Goal: Information Seeking & Learning: Learn about a topic

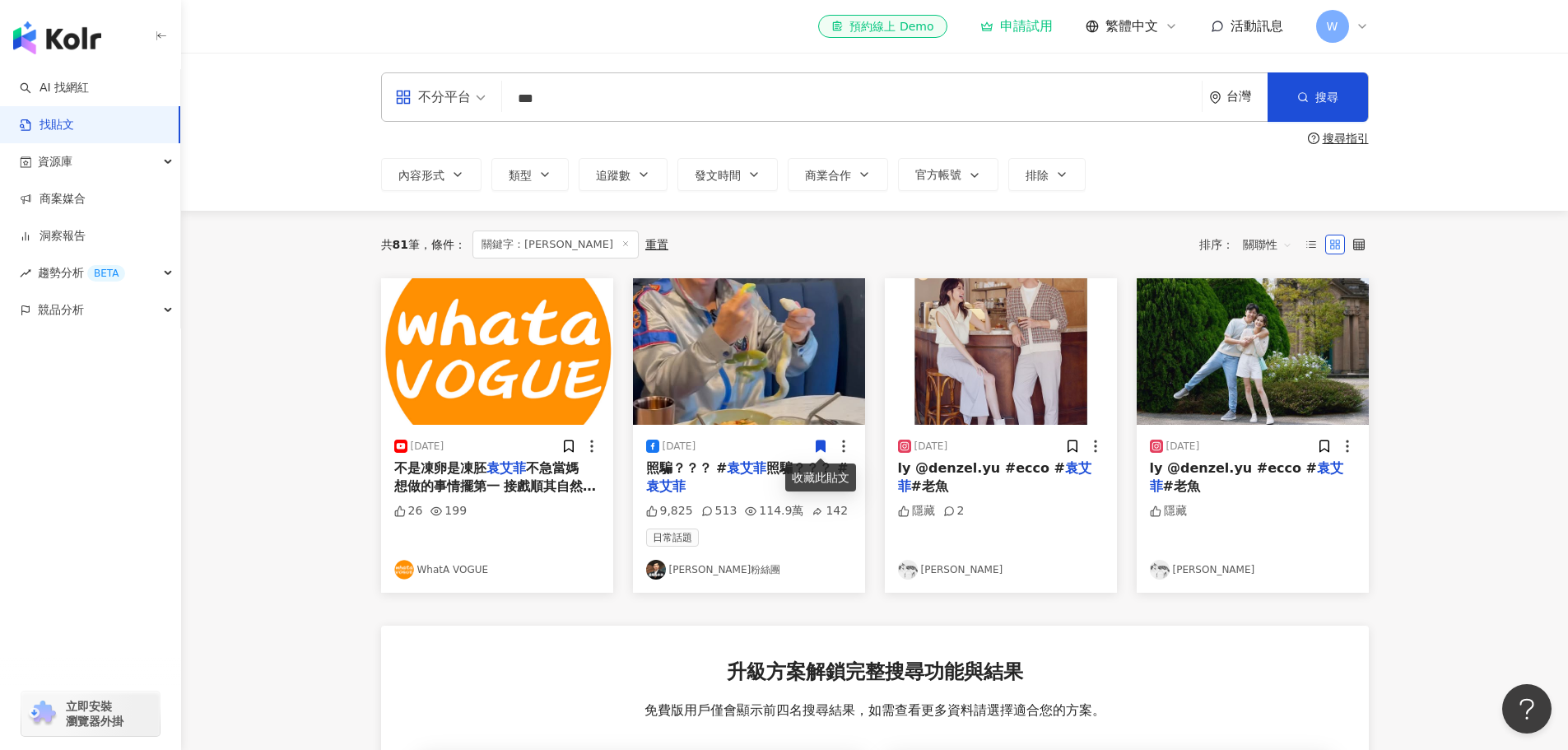
click at [330, 385] on main "不分平台 [PERSON_NAME] *** 台灣 搜尋 搜尋指引 內容形式 類型 追蹤數 發文時間 商業合作 官方帳號 排除 共 81 筆 條件 ： 關鍵字…" at bounding box center [874, 564] width 1387 height 1023
